Goal: Task Accomplishment & Management: Manage account settings

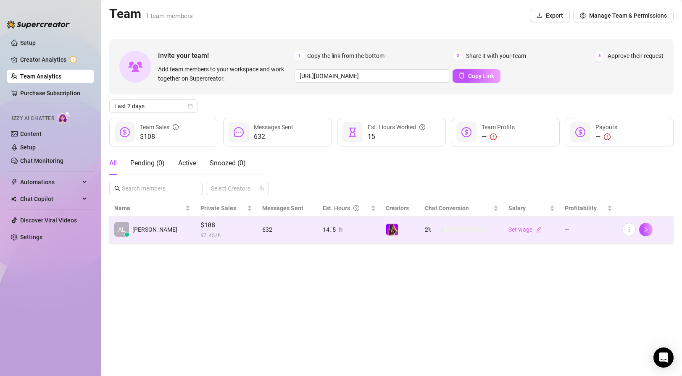
click at [211, 222] on span "$108" at bounding box center [226, 225] width 52 height 10
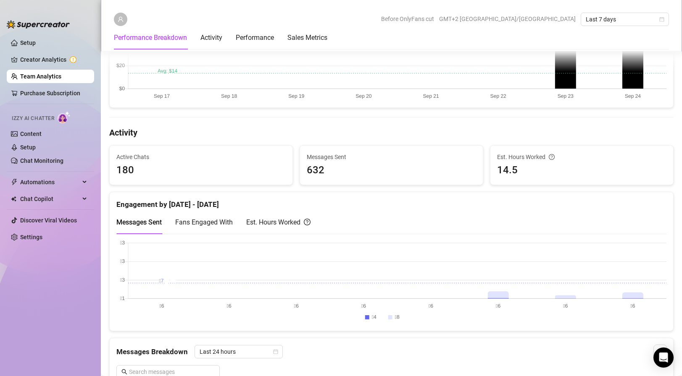
scroll to position [261, 0]
drag, startPoint x: 331, startPoint y: 169, endPoint x: 301, endPoint y: 168, distance: 29.8
click at [301, 168] on div "Messages Sent 632" at bounding box center [391, 164] width 183 height 39
click at [355, 221] on div "Messages Sent Fans Engaged With Est. Hours Worked" at bounding box center [391, 222] width 550 height 24
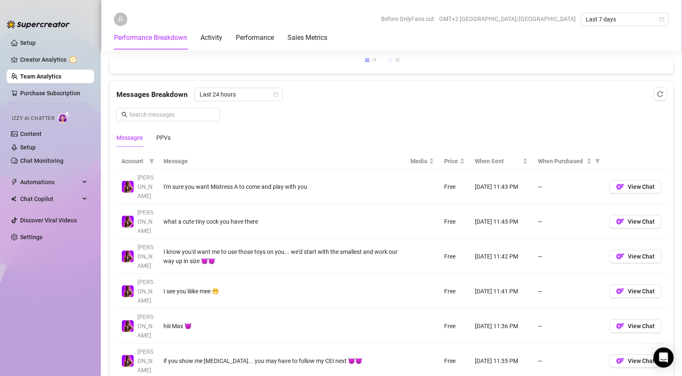
scroll to position [527, 0]
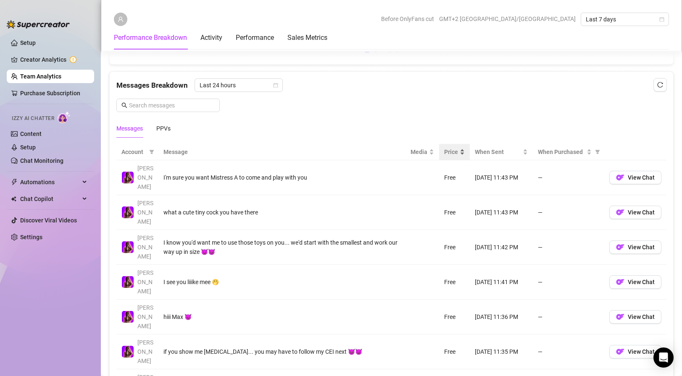
click at [459, 153] on div "Price" at bounding box center [454, 151] width 21 height 9
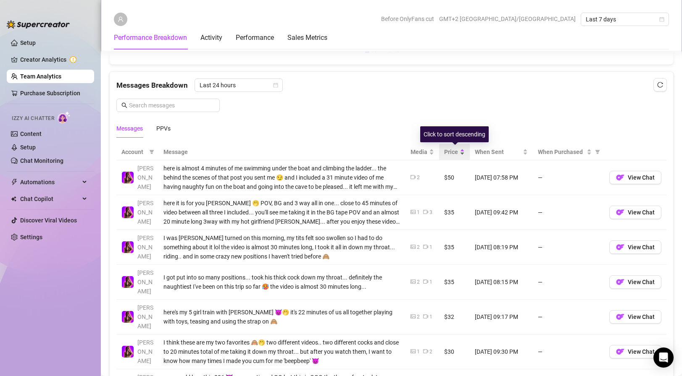
click at [462, 153] on div "Price" at bounding box center [454, 151] width 21 height 9
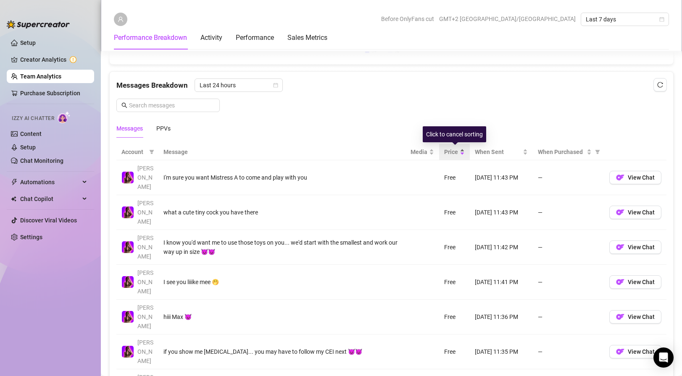
click at [462, 151] on div "Price" at bounding box center [454, 151] width 21 height 9
click at [458, 150] on span "Price" at bounding box center [451, 151] width 14 height 9
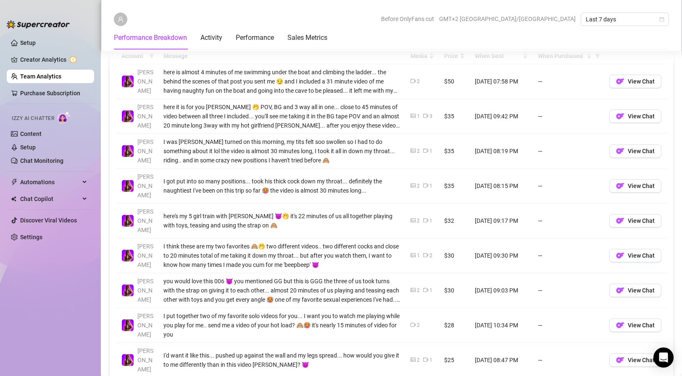
scroll to position [661, 0]
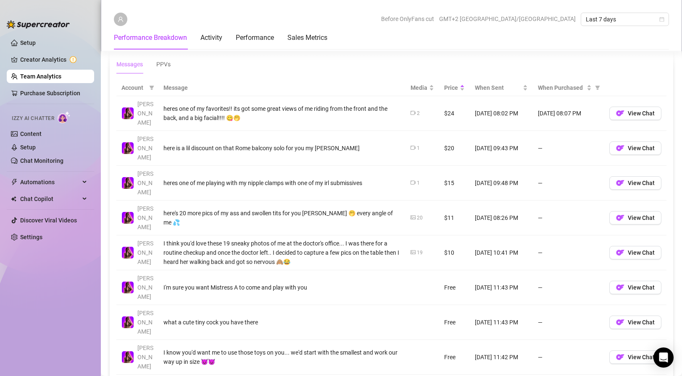
scroll to position [593, 0]
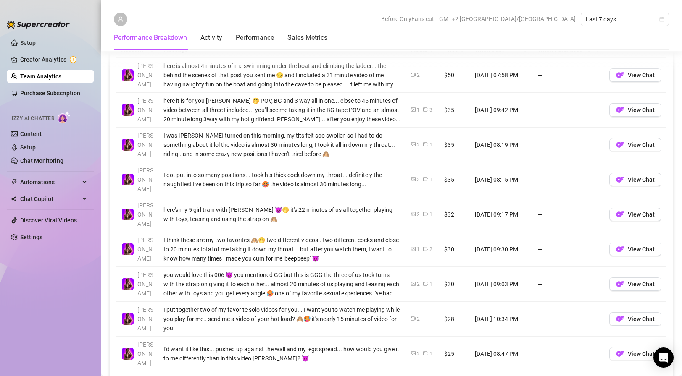
scroll to position [593, 0]
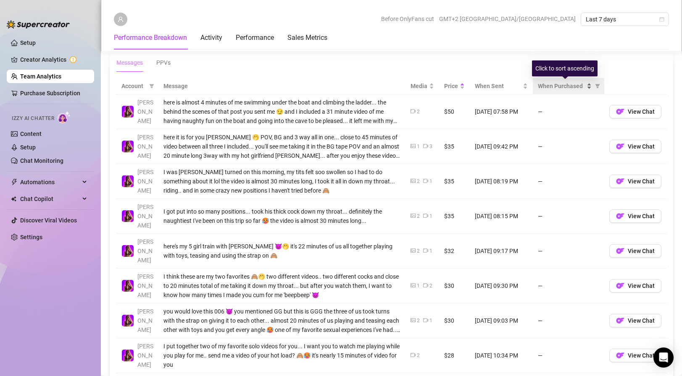
click at [560, 86] on span "When Purchased" at bounding box center [561, 86] width 47 height 9
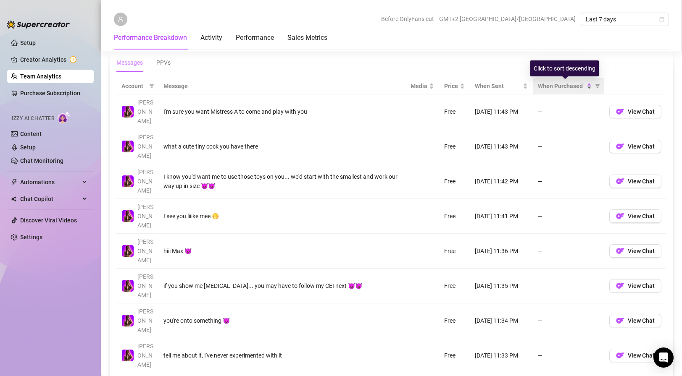
click at [560, 86] on span "When Purchased" at bounding box center [561, 86] width 47 height 9
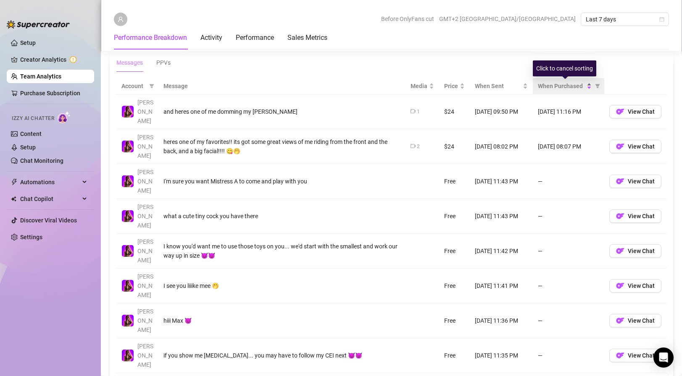
click at [561, 86] on span "When Purchased" at bounding box center [561, 86] width 47 height 9
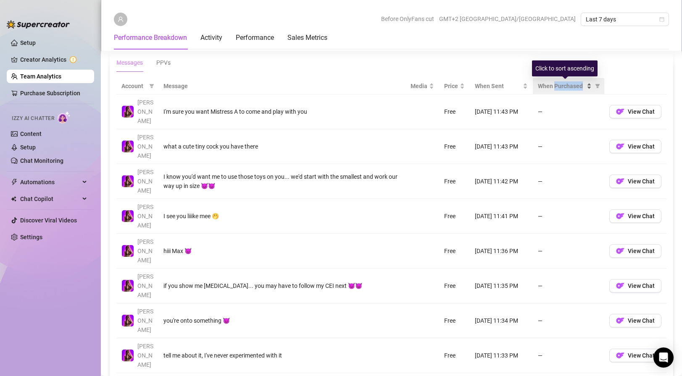
click at [561, 86] on span "When Purchased" at bounding box center [561, 86] width 47 height 9
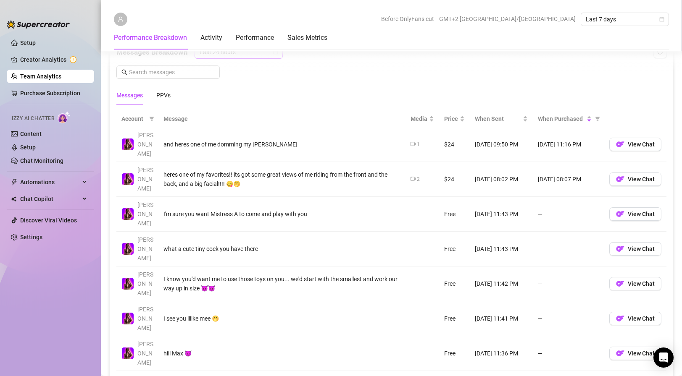
scroll to position [584, 0]
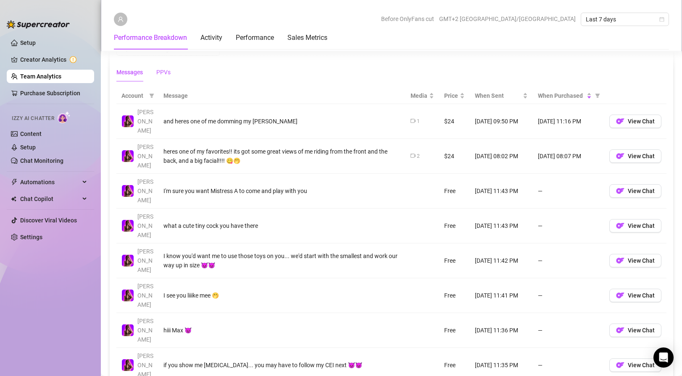
click at [165, 69] on div "PPVs" at bounding box center [163, 72] width 14 height 9
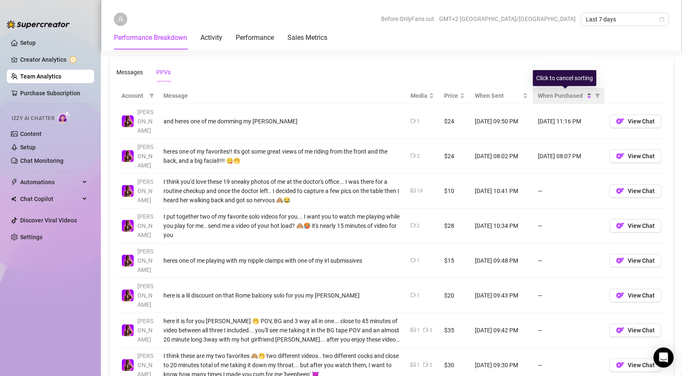
click at [559, 95] on span "When Purchased" at bounding box center [561, 95] width 47 height 9
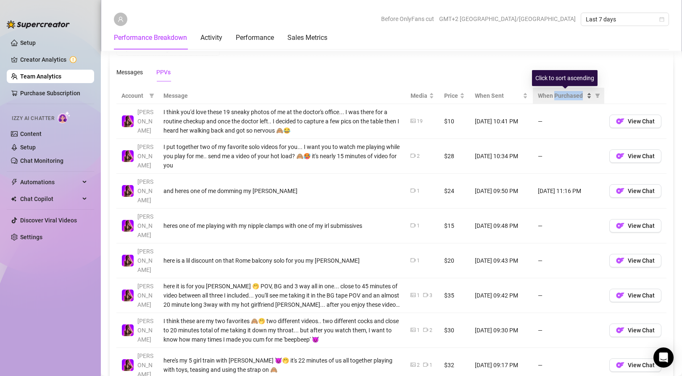
click at [559, 95] on span "When Purchased" at bounding box center [561, 95] width 47 height 9
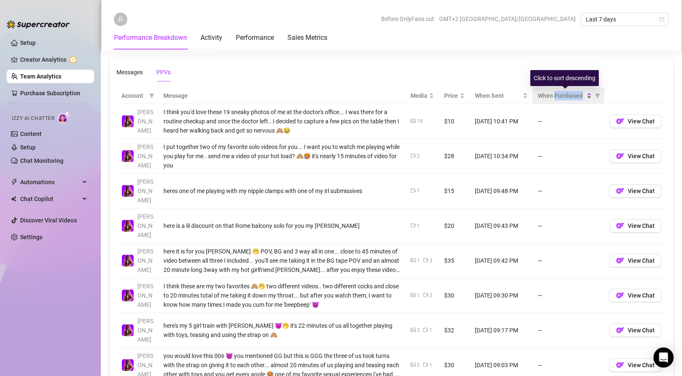
click at [559, 95] on span "When Purchased" at bounding box center [561, 95] width 47 height 9
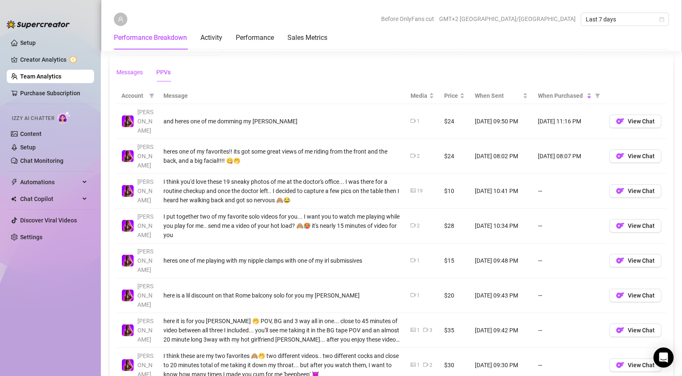
click at [131, 71] on div "Messages" at bounding box center [129, 72] width 26 height 9
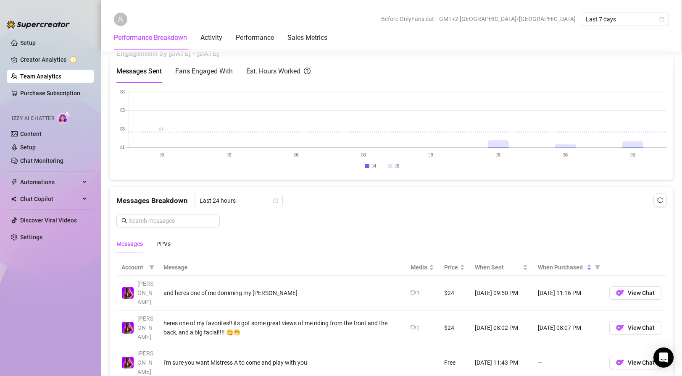
scroll to position [0, 0]
